Goal: Task Accomplishment & Management: Use online tool/utility

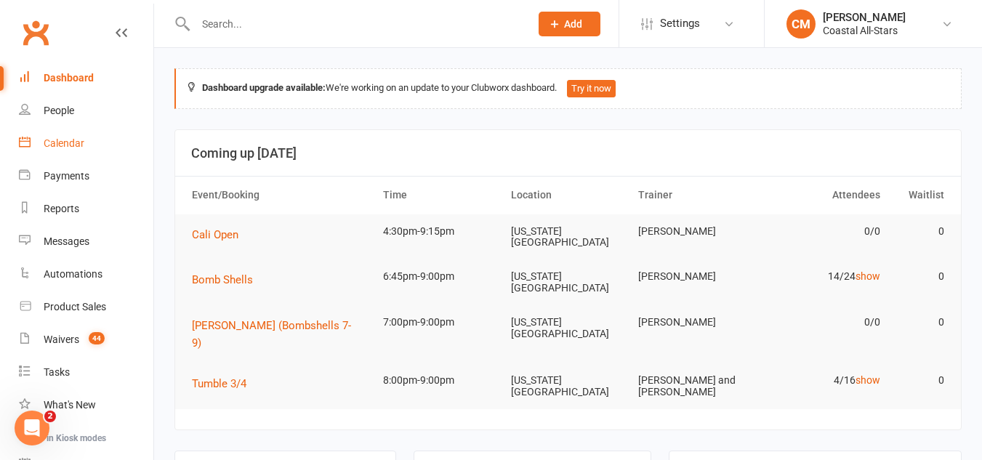
click at [36, 158] on link "Calendar" at bounding box center [86, 143] width 134 height 33
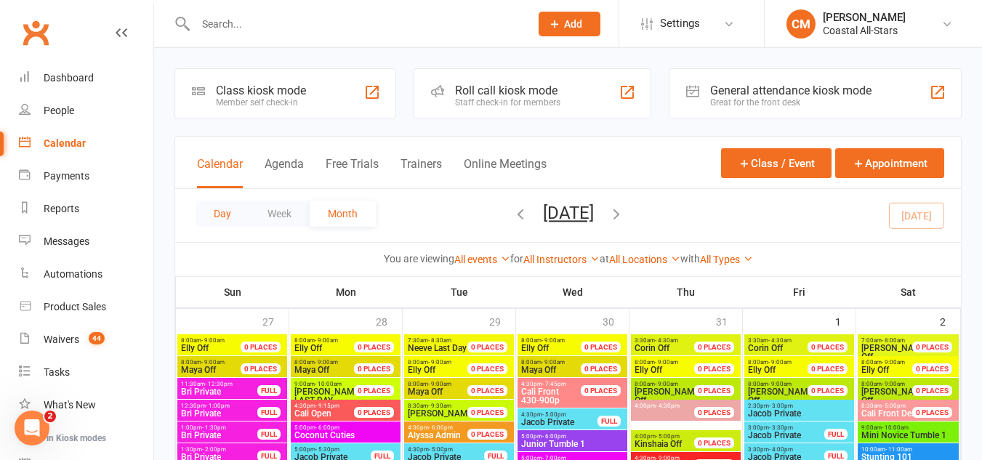
click at [223, 214] on button "Day" at bounding box center [222, 214] width 54 height 26
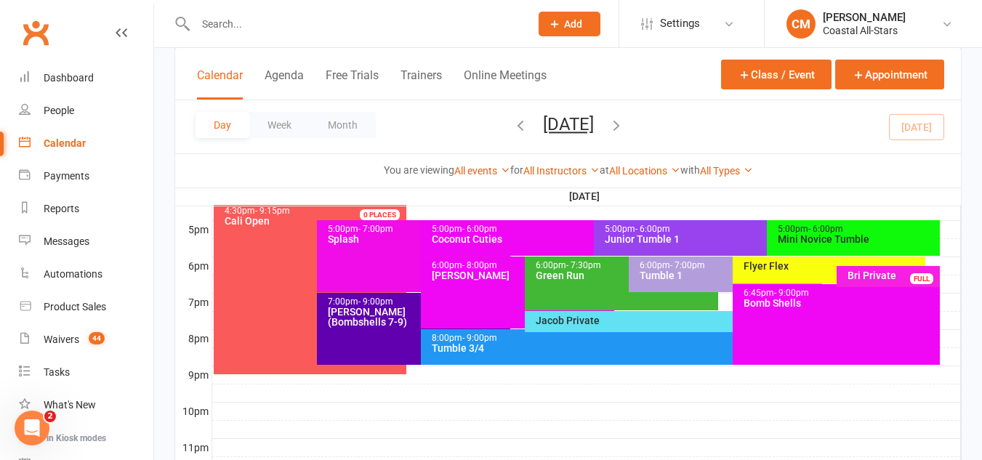
scroll to position [693, 0]
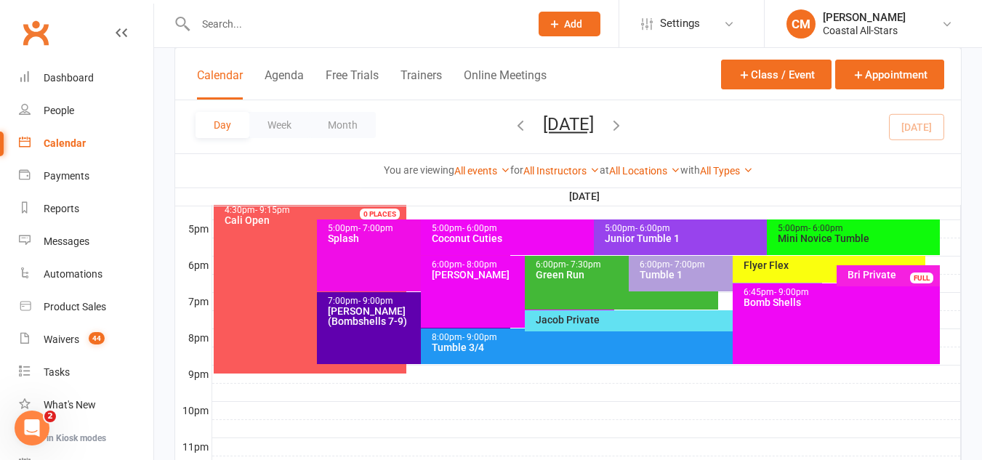
click at [850, 241] on div "Mini Novice Tumble" at bounding box center [857, 238] width 160 height 10
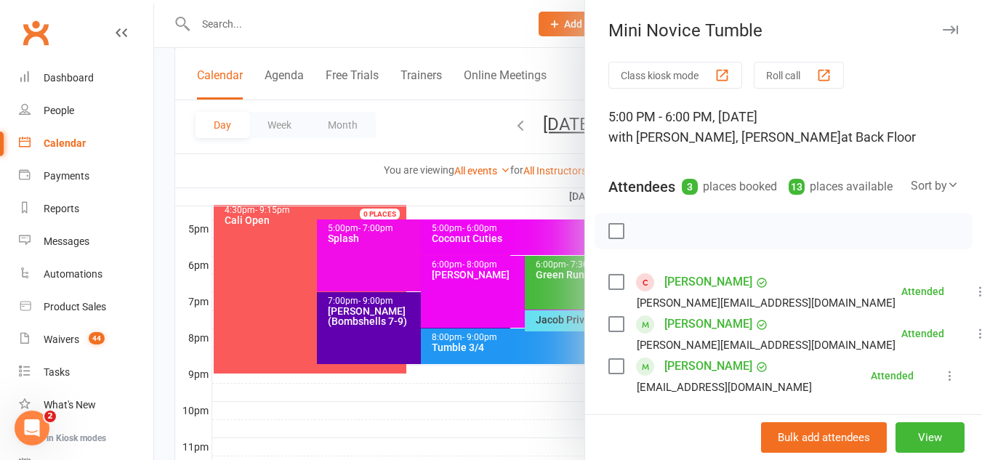
click at [695, 294] on link "[PERSON_NAME]" at bounding box center [708, 281] width 88 height 23
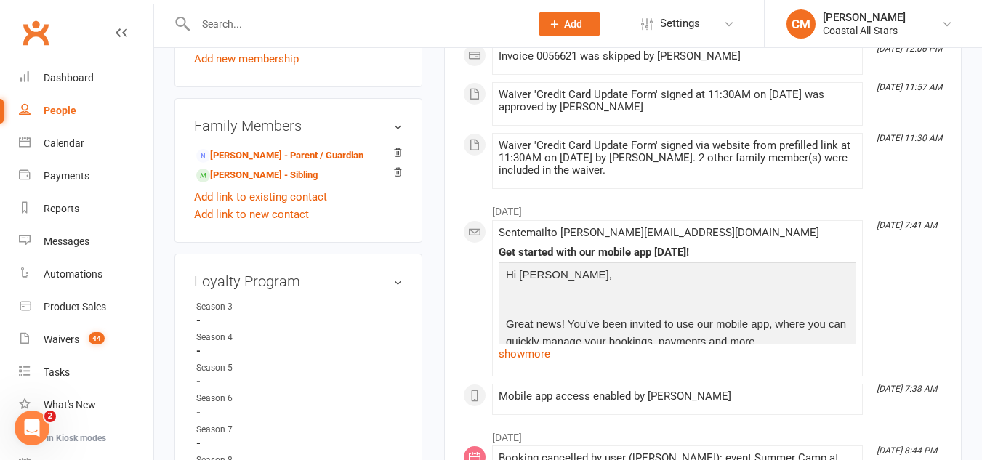
scroll to position [751, 0]
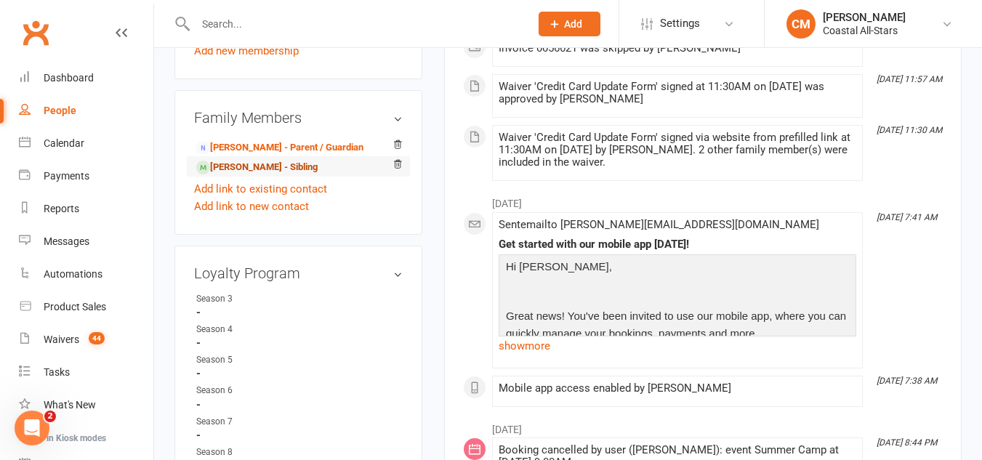
click at [235, 175] on link "[PERSON_NAME] - Sibling" at bounding box center [256, 167] width 121 height 15
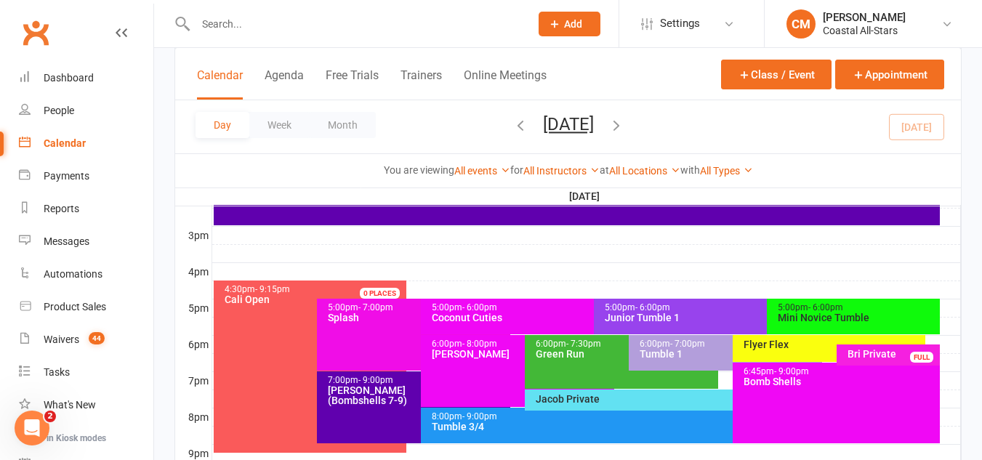
scroll to position [615, 0]
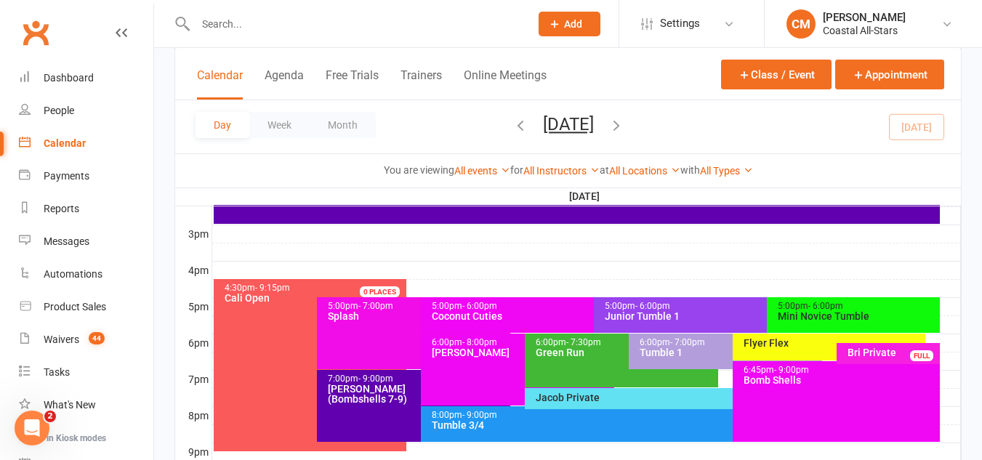
click at [493, 298] on div "5:00pm - 6:00pm Coconut Cuties" at bounding box center [586, 315] width 331 height 36
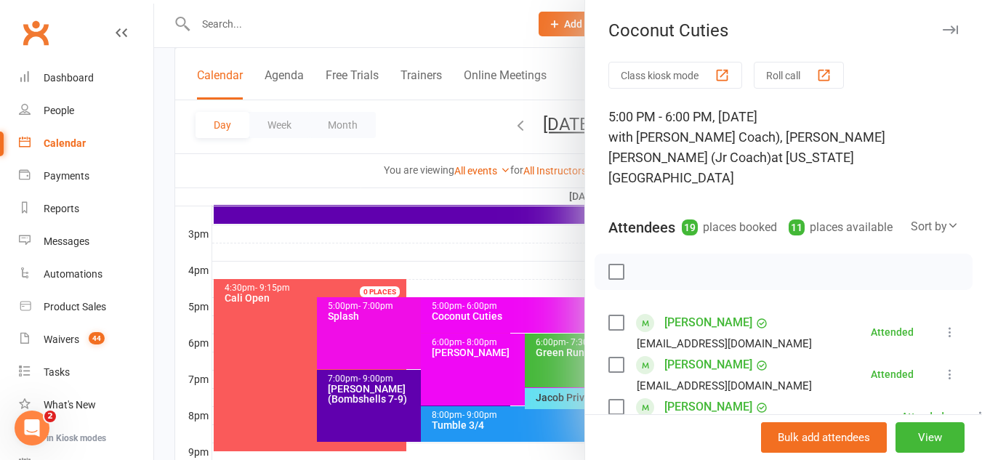
click at [533, 299] on div at bounding box center [568, 230] width 828 height 460
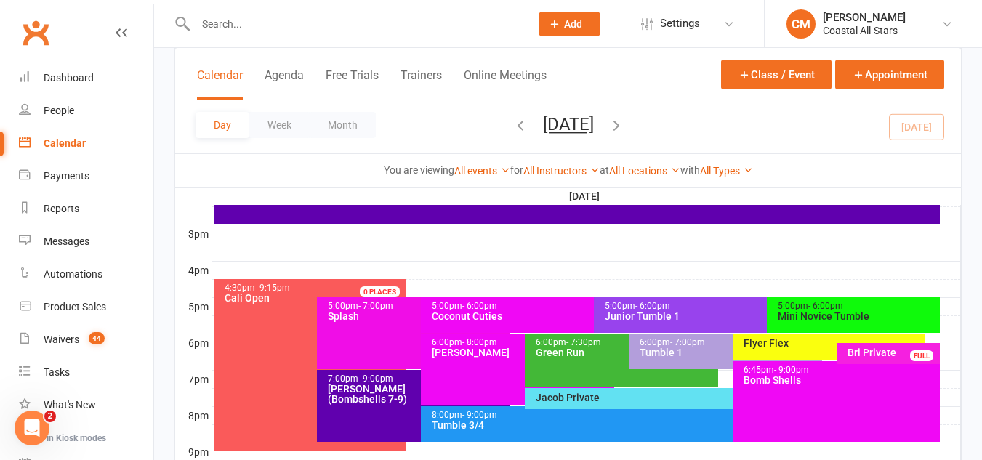
click at [839, 299] on div "5:00pm - 6:00pm Mini Novice Tumble" at bounding box center [853, 315] width 173 height 36
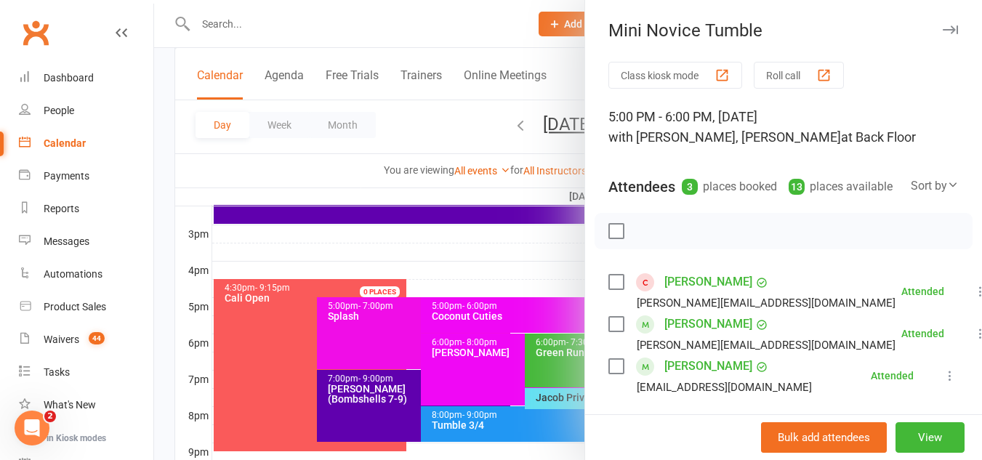
click at [685, 378] on link "[PERSON_NAME]" at bounding box center [708, 366] width 88 height 23
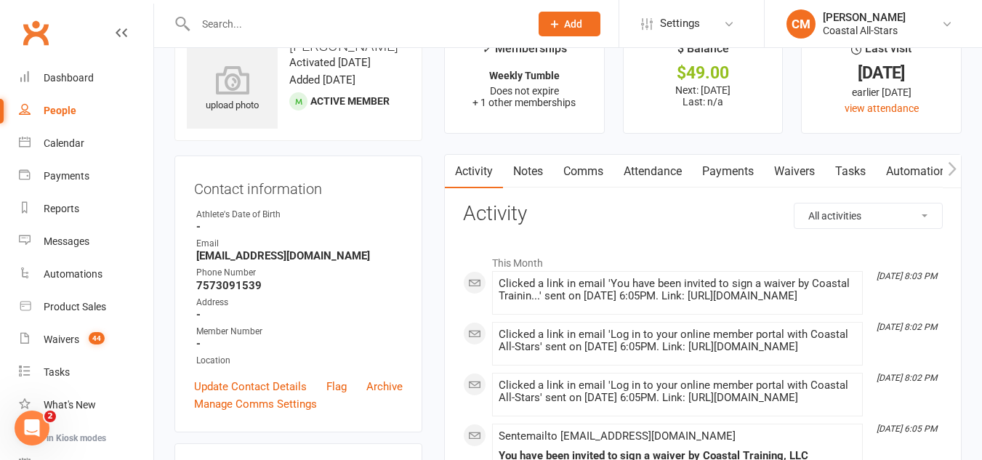
scroll to position [42, 0]
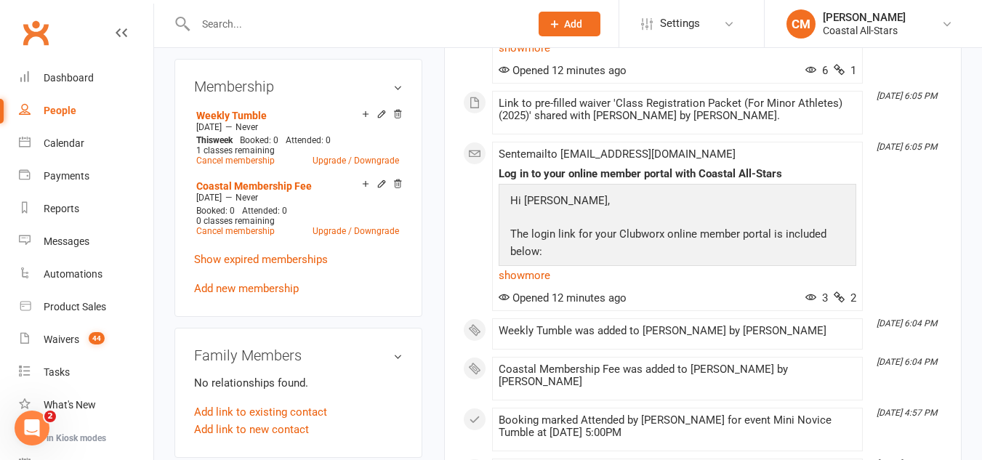
scroll to position [553, 0]
click at [49, 139] on div "Calendar" at bounding box center [64, 143] width 41 height 12
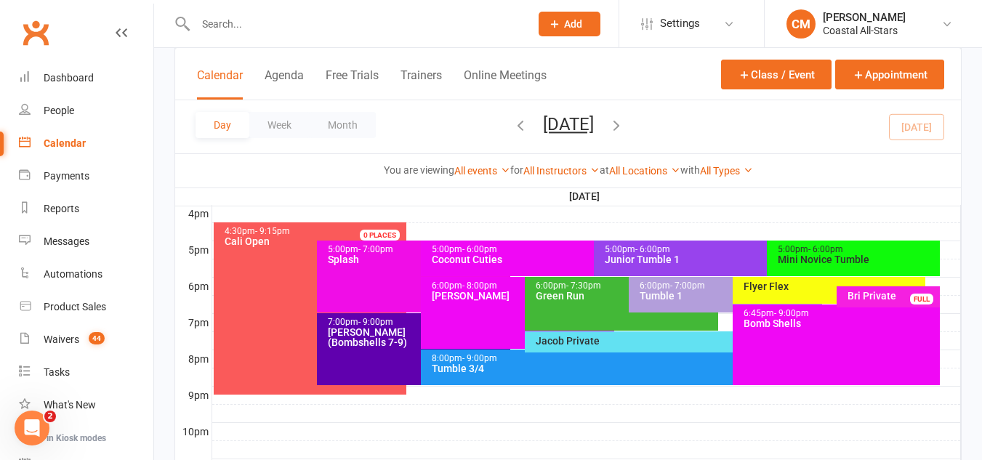
scroll to position [673, 0]
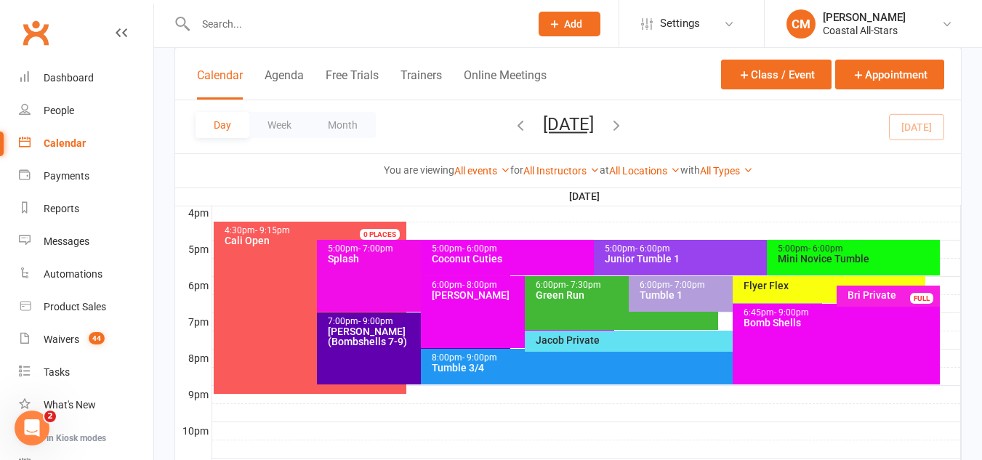
click at [796, 246] on div "5:00pm - 6:00pm" at bounding box center [857, 248] width 160 height 9
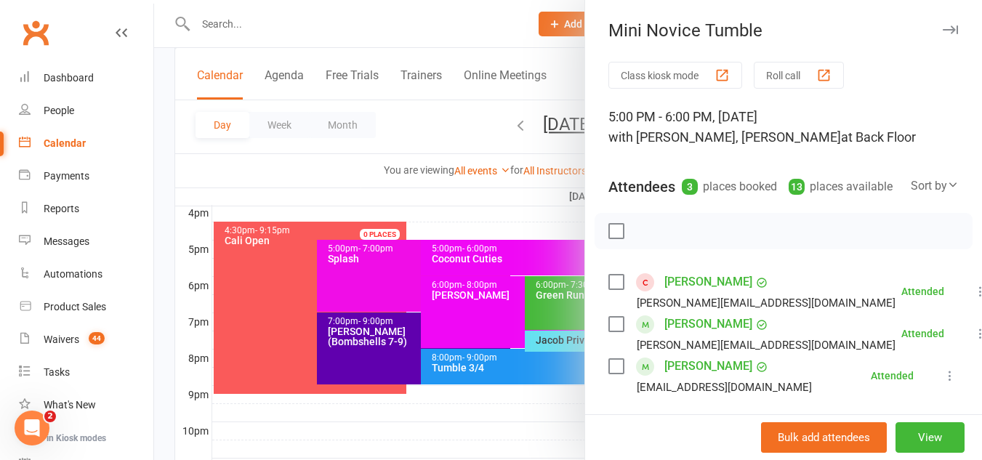
click at [669, 336] on link "[PERSON_NAME]" at bounding box center [708, 323] width 88 height 23
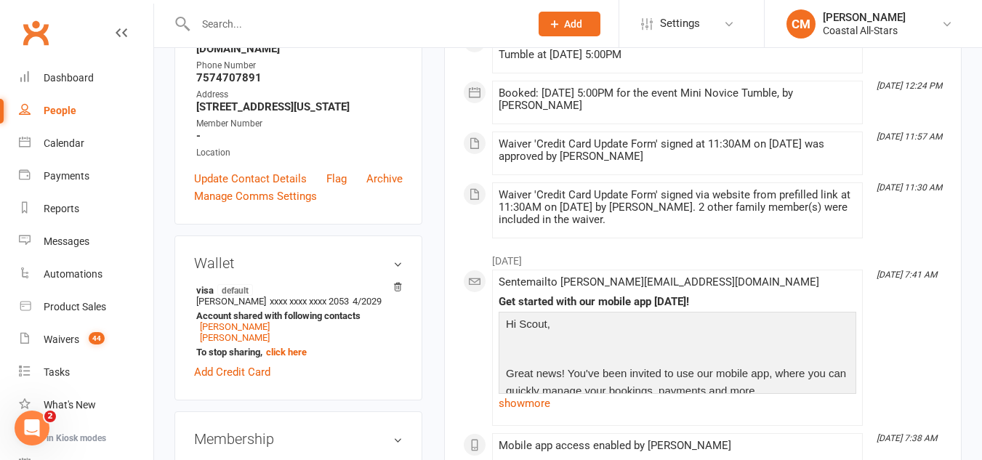
scroll to position [321, 0]
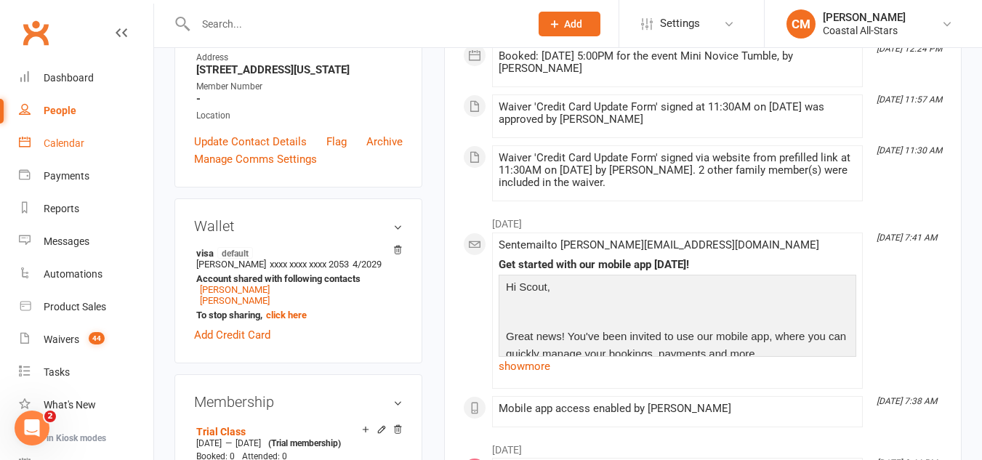
click at [59, 149] on div "Calendar" at bounding box center [64, 143] width 41 height 12
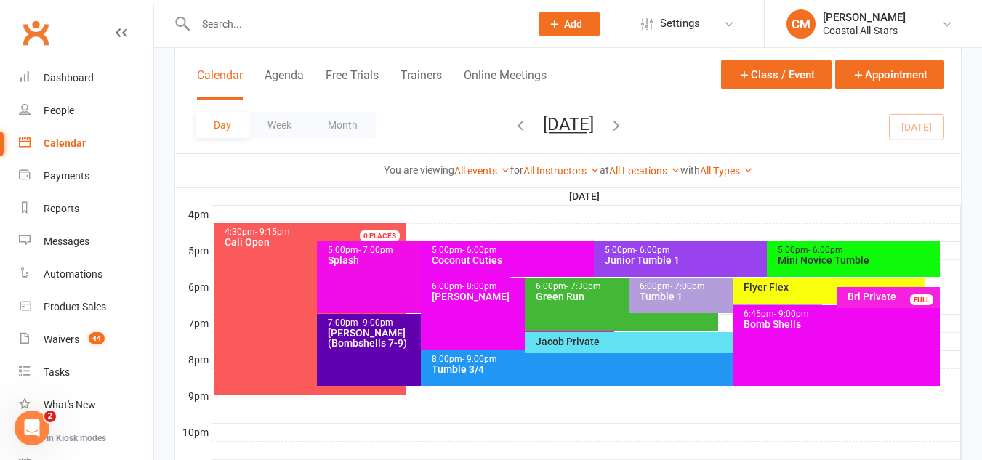
scroll to position [672, 0]
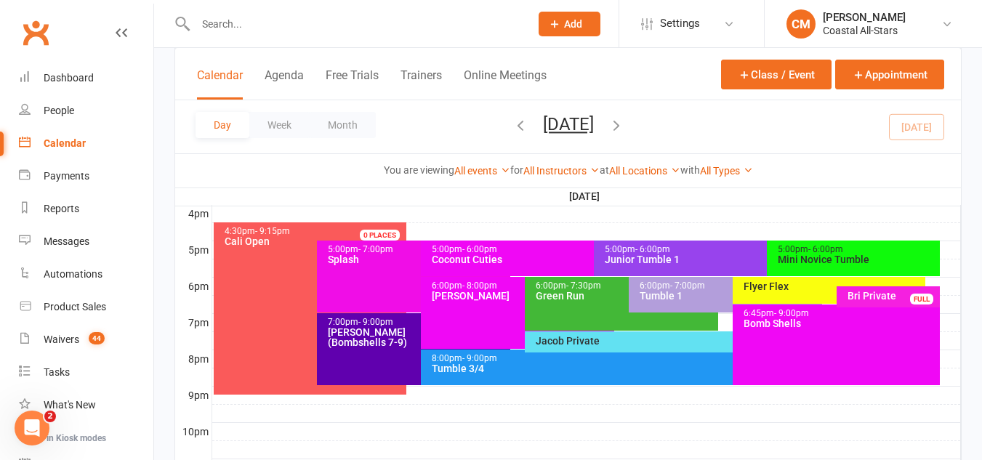
click at [751, 326] on div "Bomb Shells" at bounding box center [840, 323] width 195 height 10
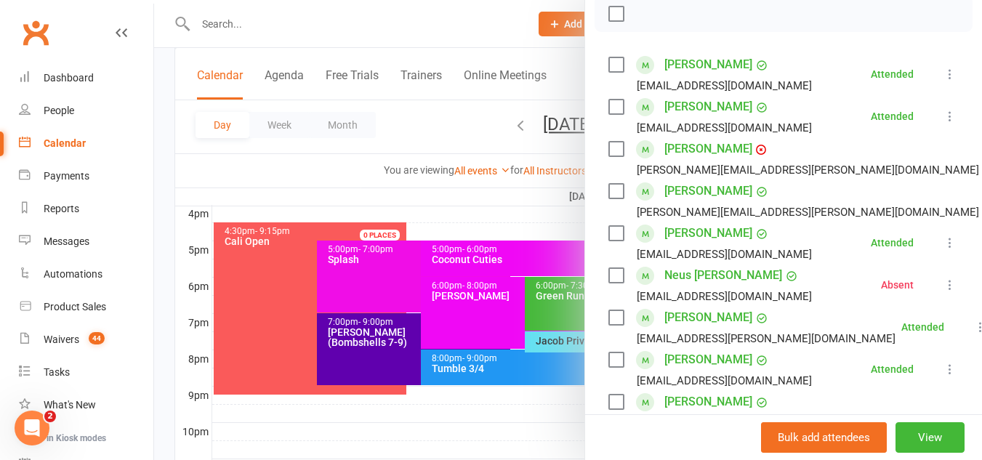
scroll to position [218, 0]
click at [225, 230] on div at bounding box center [568, 230] width 828 height 460
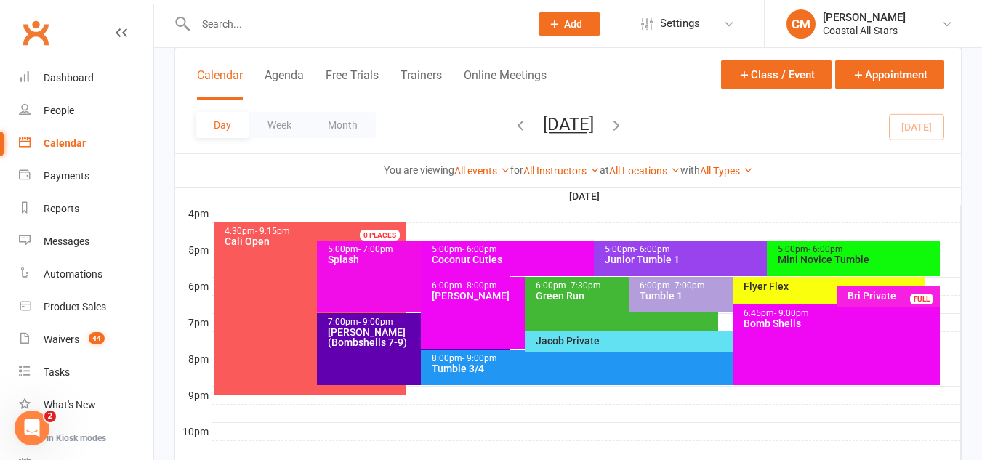
click at [470, 371] on div "Tumble 3/4" at bounding box center [684, 368] width 506 height 10
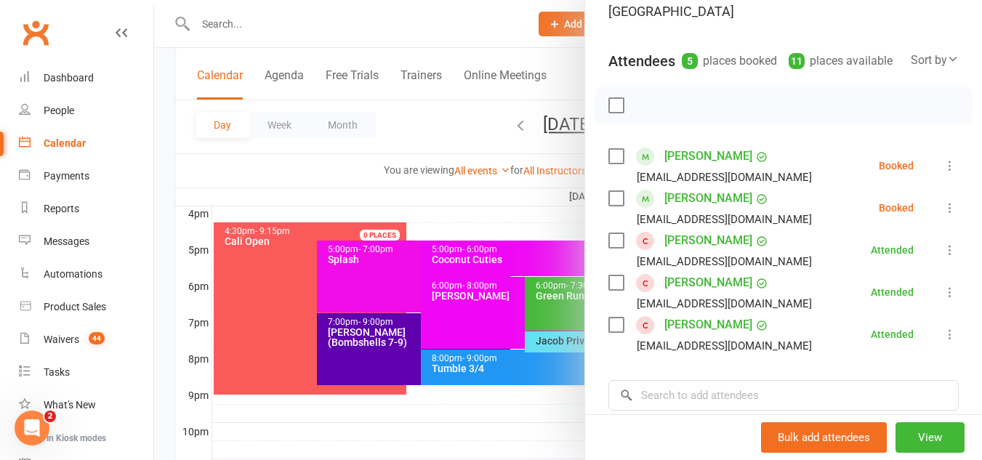
scroll to position [148, 0]
click at [943, 164] on icon at bounding box center [950, 164] width 15 height 15
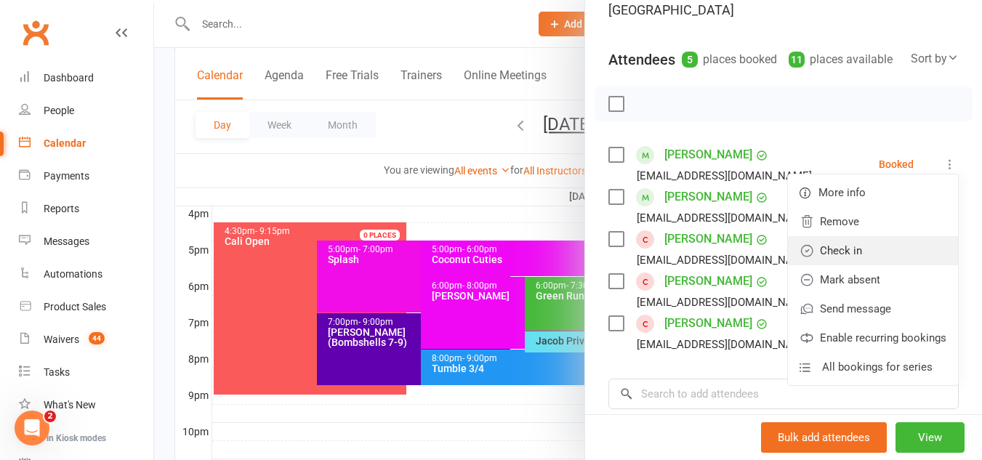
click at [833, 247] on link "Check in" at bounding box center [873, 250] width 170 height 29
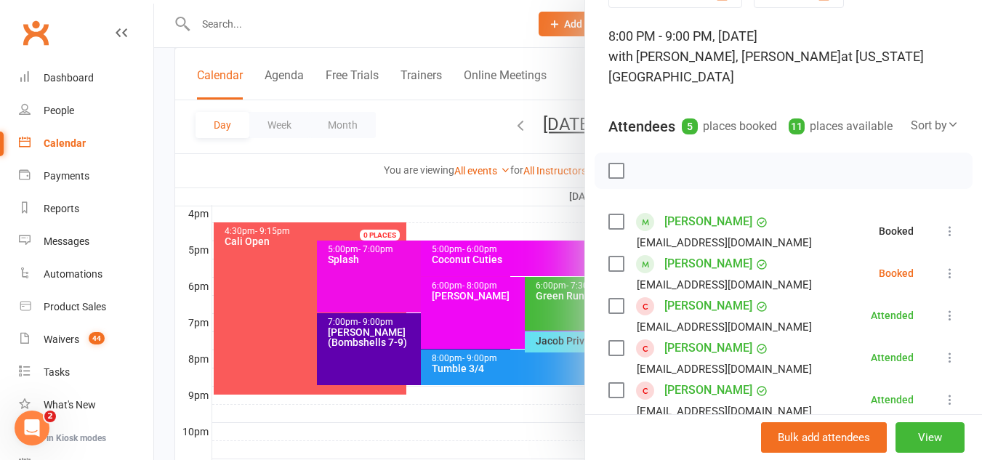
scroll to position [80, 0]
